Goal: Communication & Community: Answer question/provide support

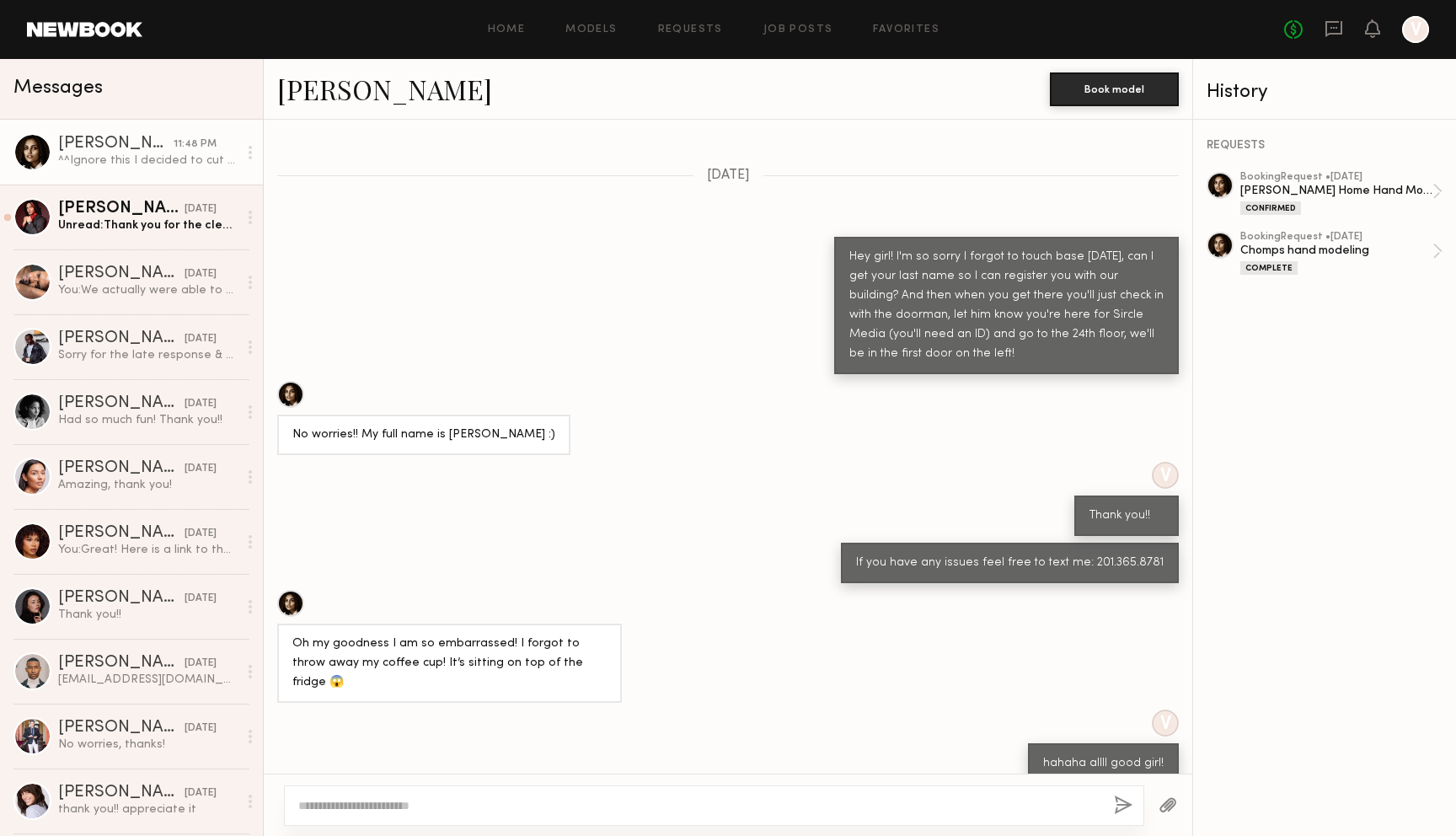
scroll to position [3823, 0]
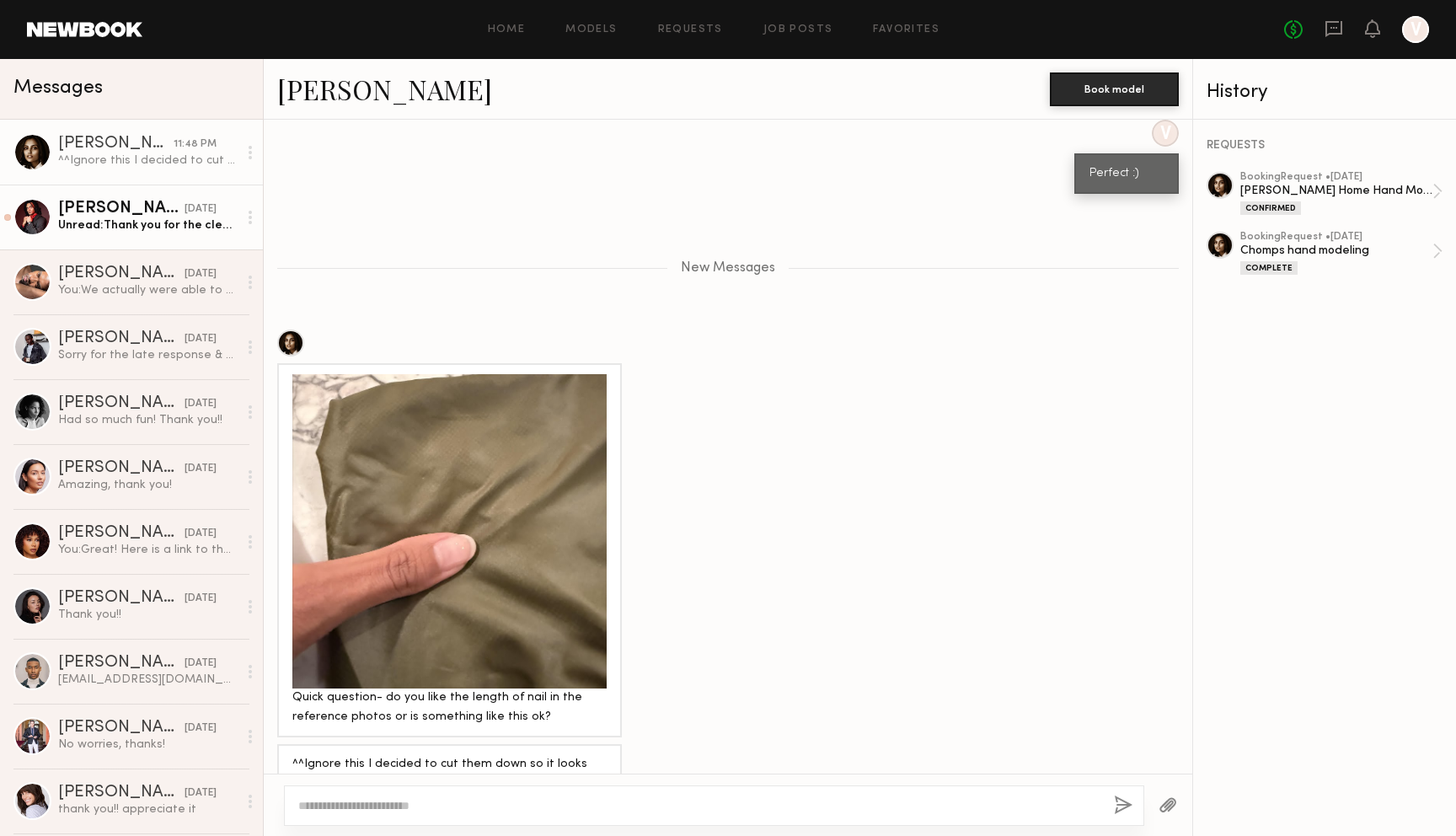
click at [192, 228] on div "Unread: Thank you for the clear directions ! Will do" at bounding box center [148, 225] width 179 height 16
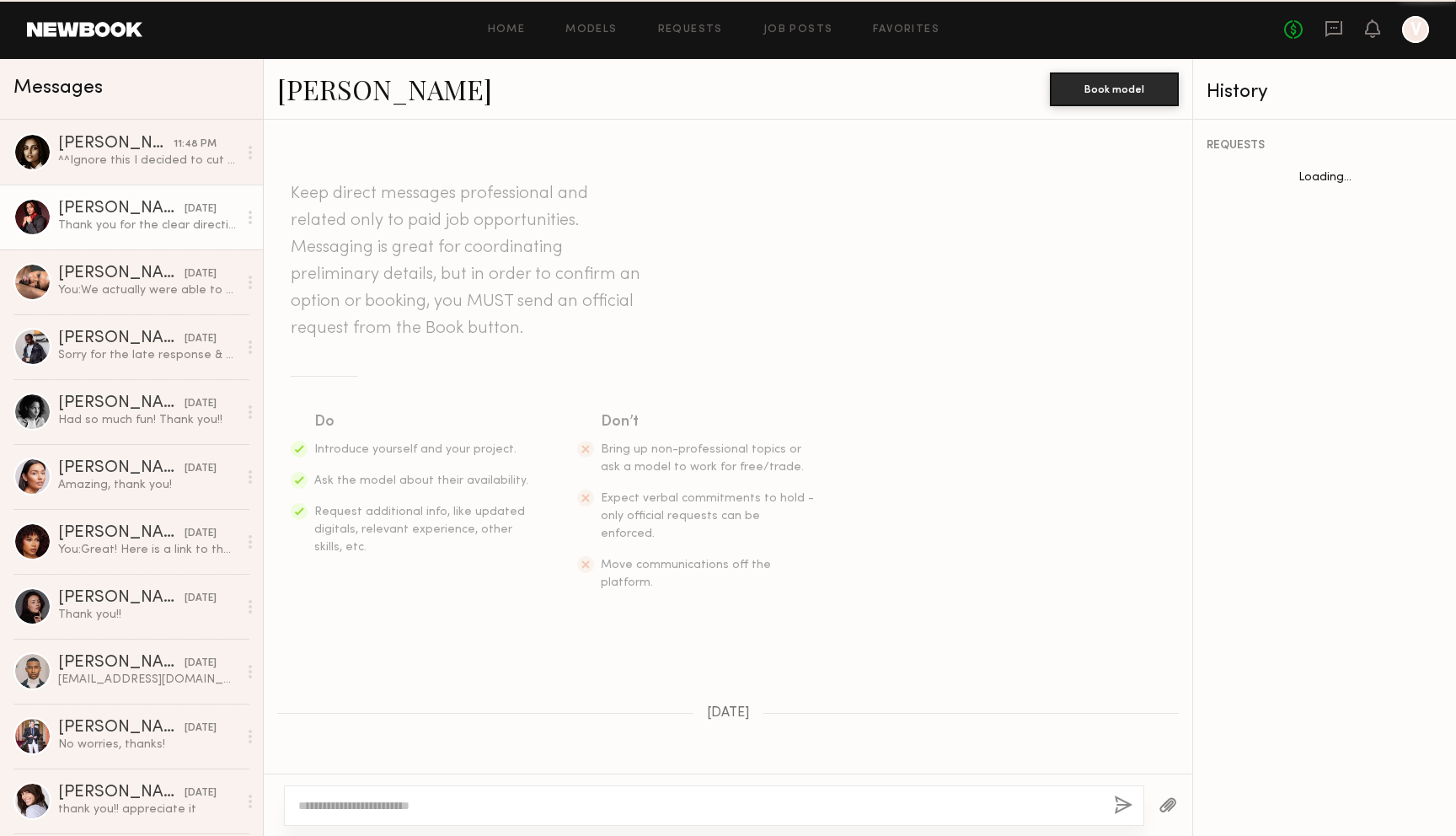
scroll to position [842, 0]
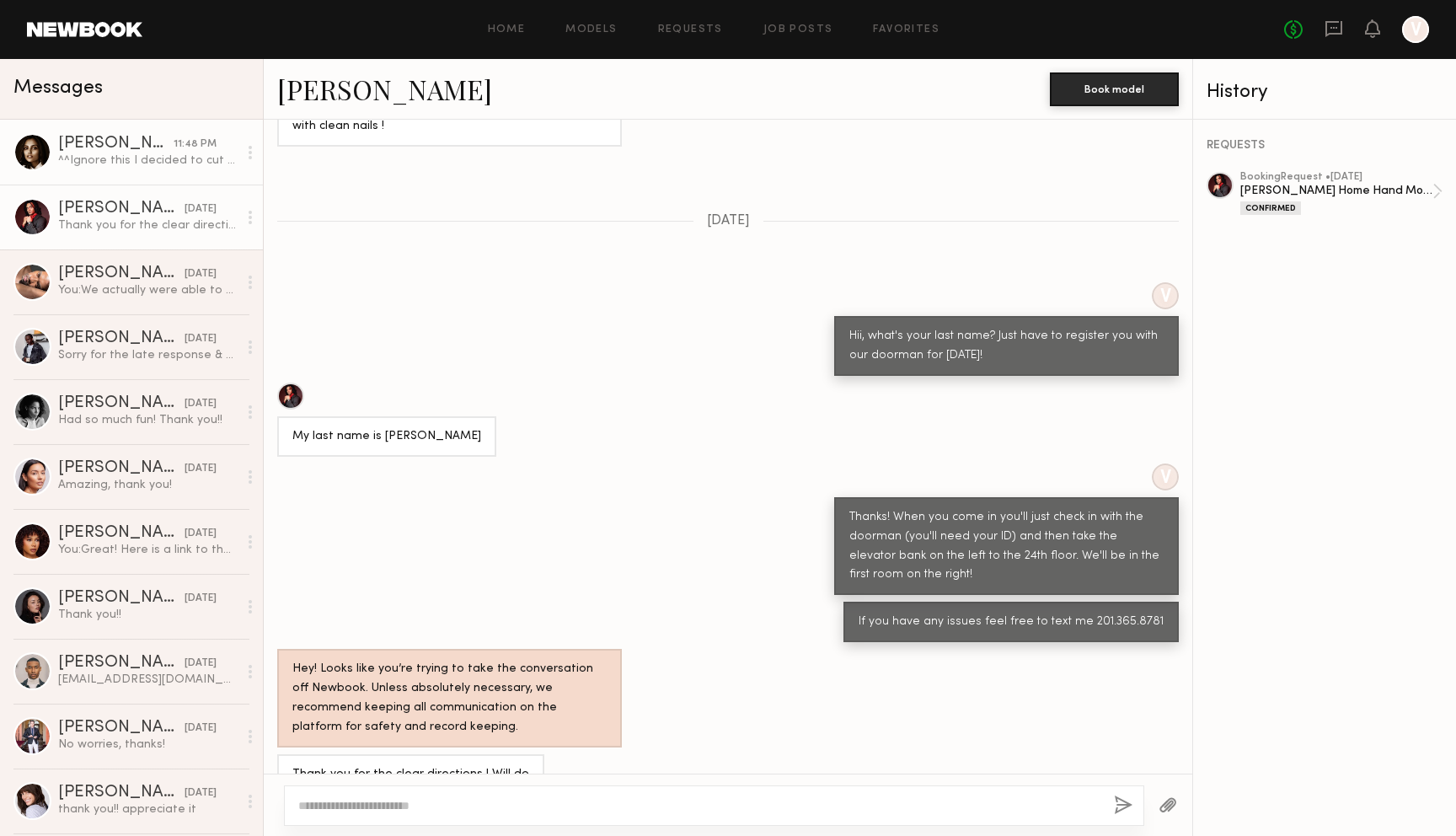
click at [190, 167] on div "^^Ignore this I decided to cut them down so it looks better with the polish in …" at bounding box center [148, 160] width 179 height 16
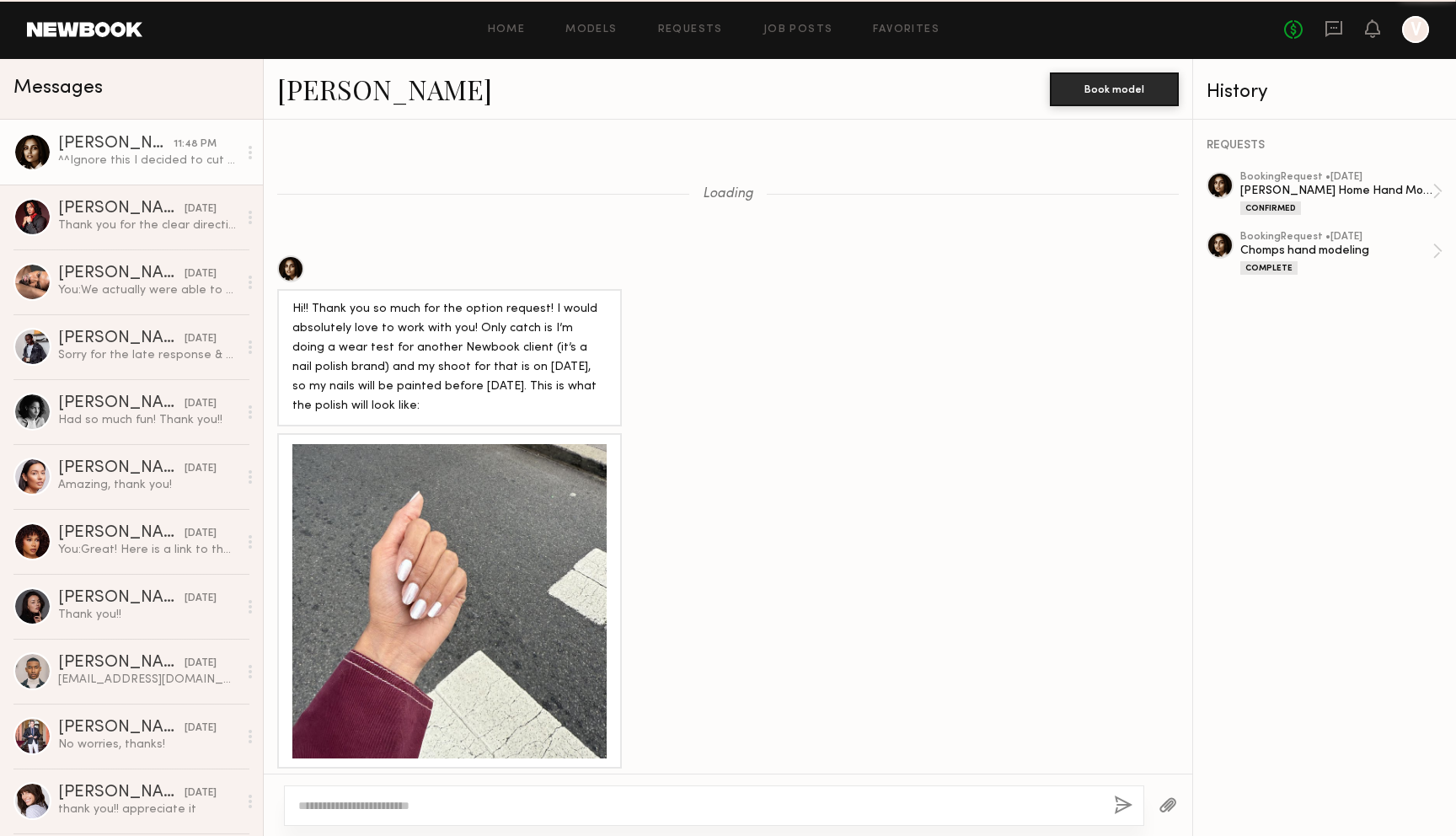
scroll to position [3696, 0]
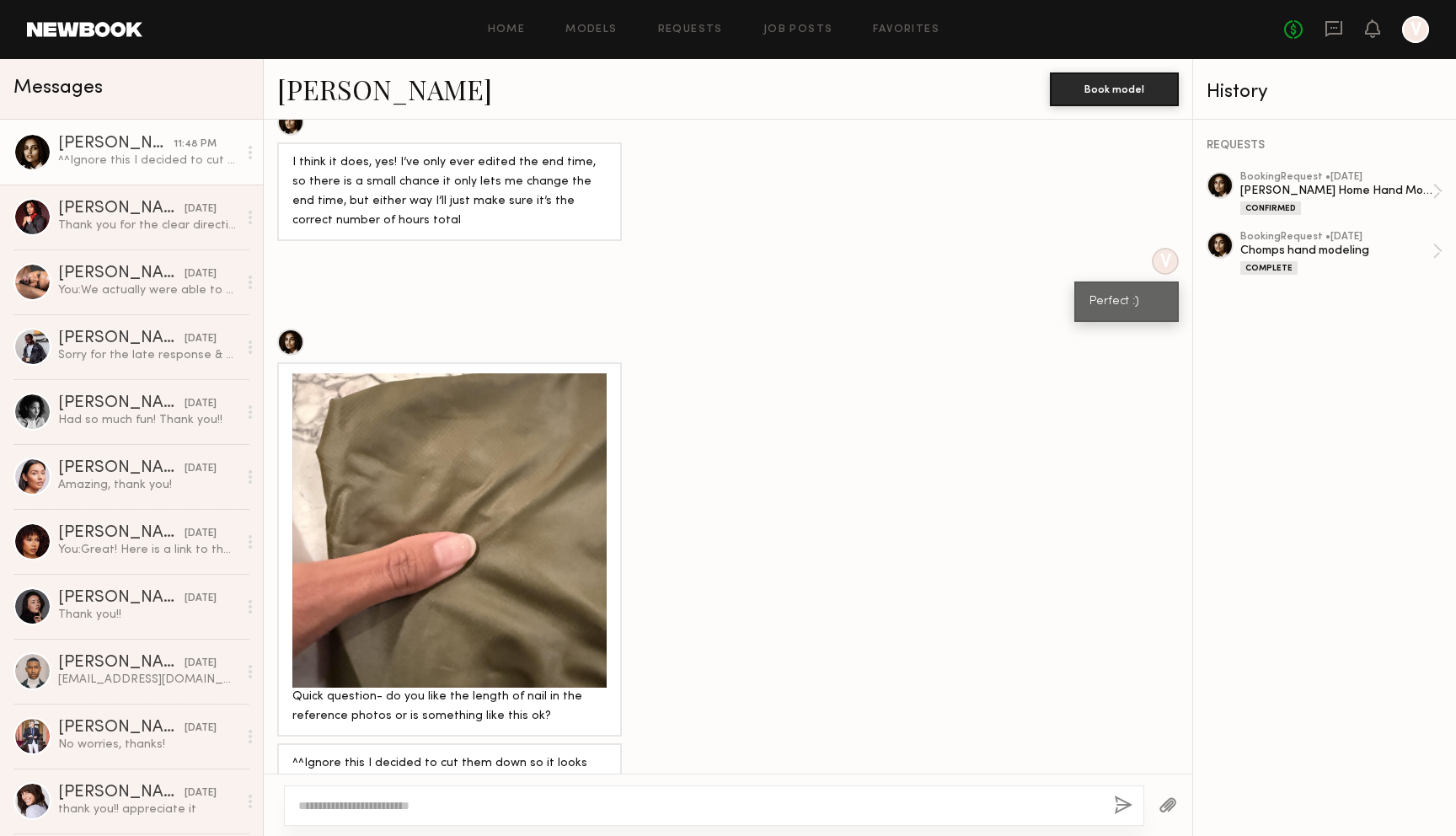
click at [881, 789] on div at bounding box center [714, 806] width 860 height 41
click at [736, 808] on textarea at bounding box center [699, 806] width 802 height 17
type textarea "**********"
click at [1126, 809] on button "button" at bounding box center [1123, 806] width 19 height 21
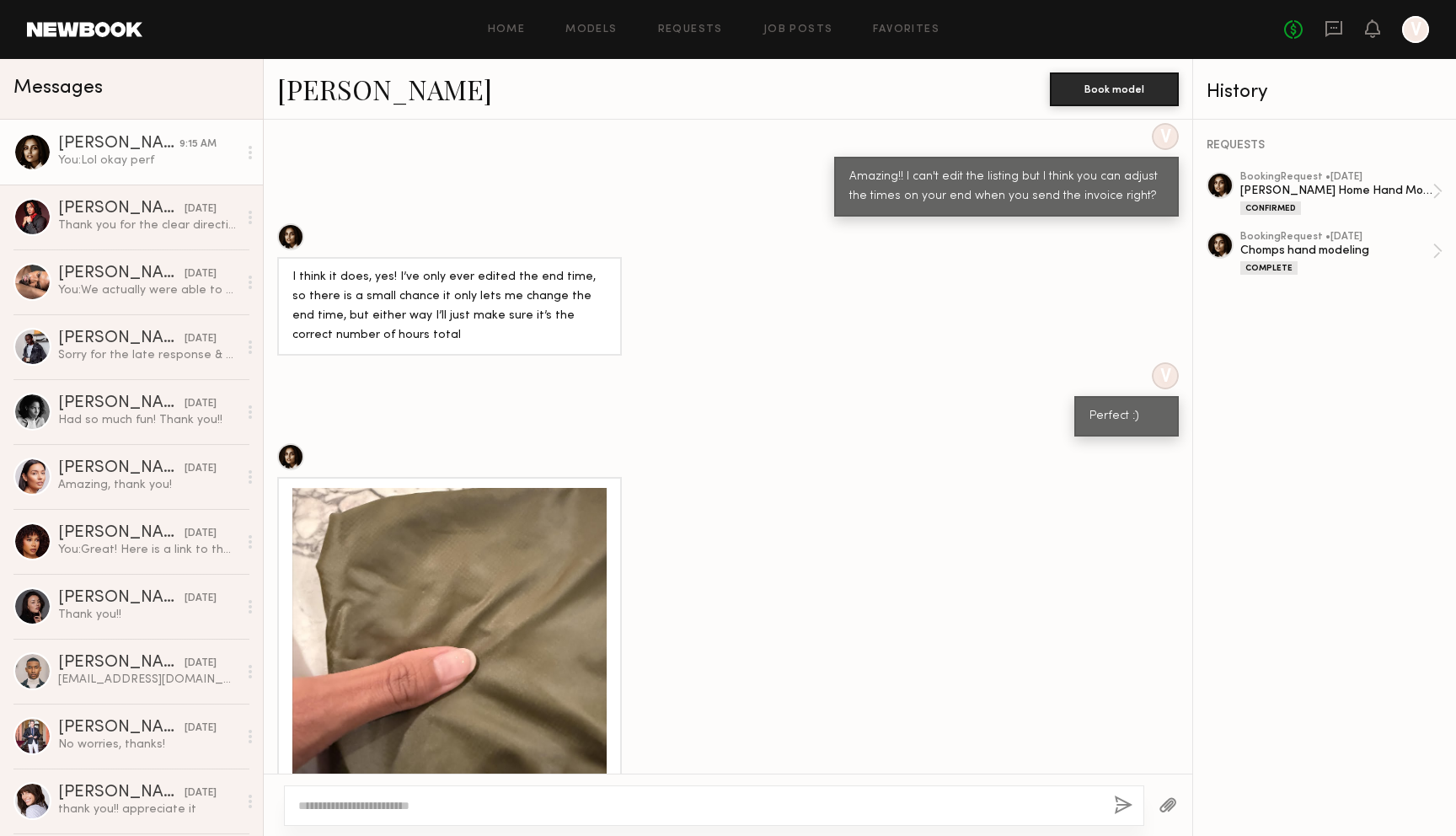
scroll to position [3629, 0]
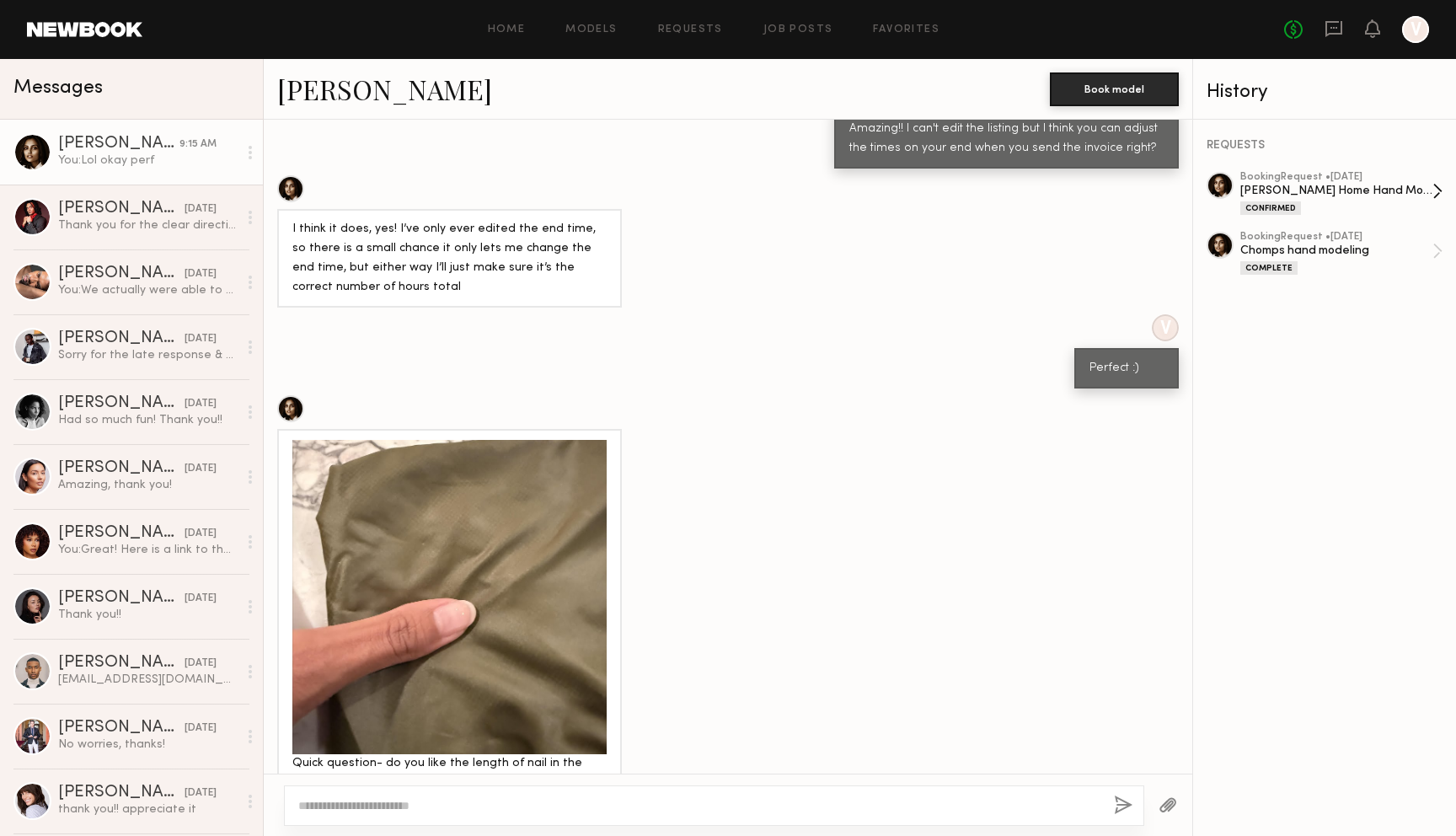
click at [1300, 194] on div "[PERSON_NAME] Home Hand Modeling" at bounding box center [1336, 191] width 192 height 16
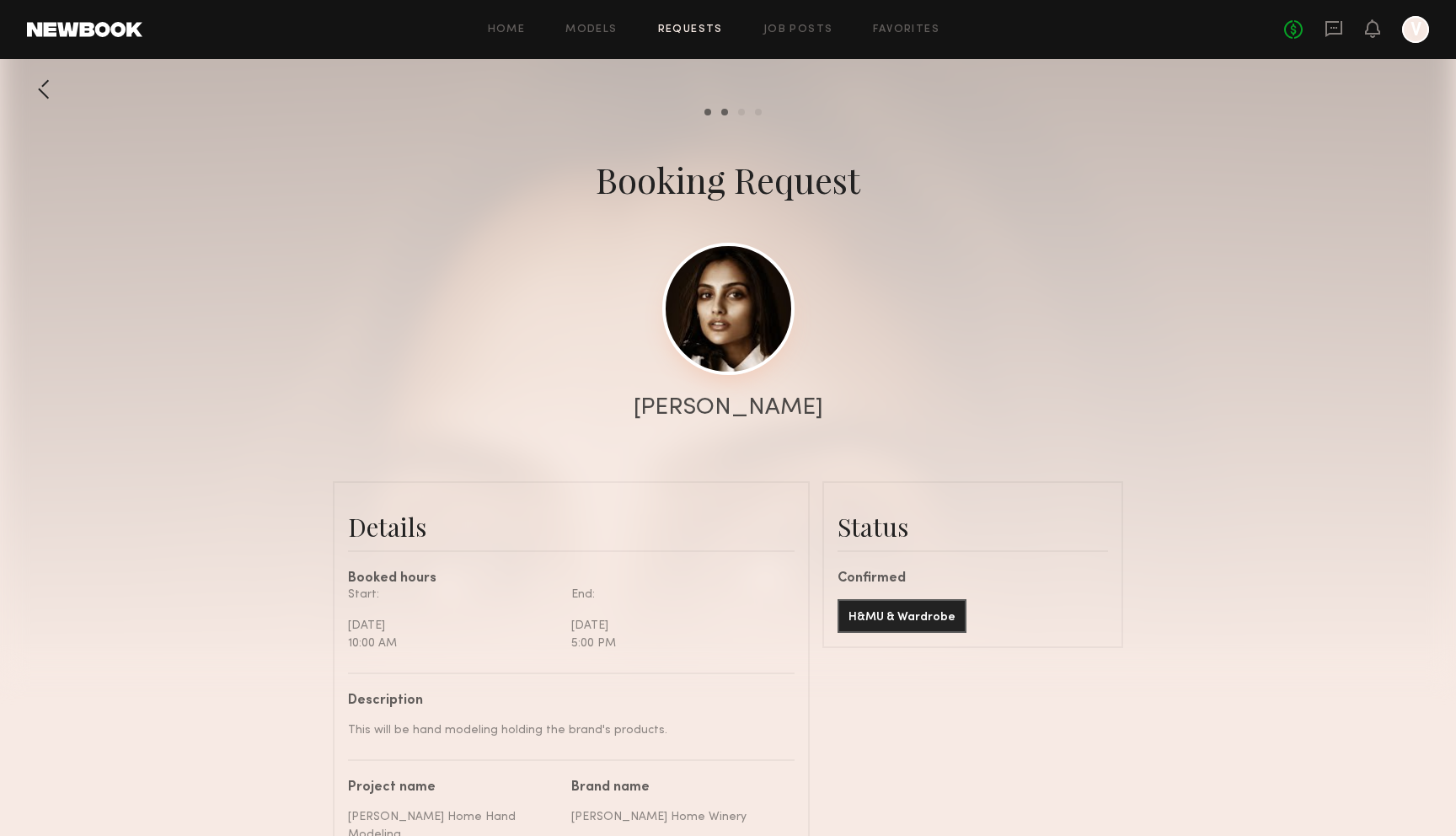
click at [707, 296] on link at bounding box center [728, 309] width 132 height 132
